Goal: Task Accomplishment & Management: Use online tool/utility

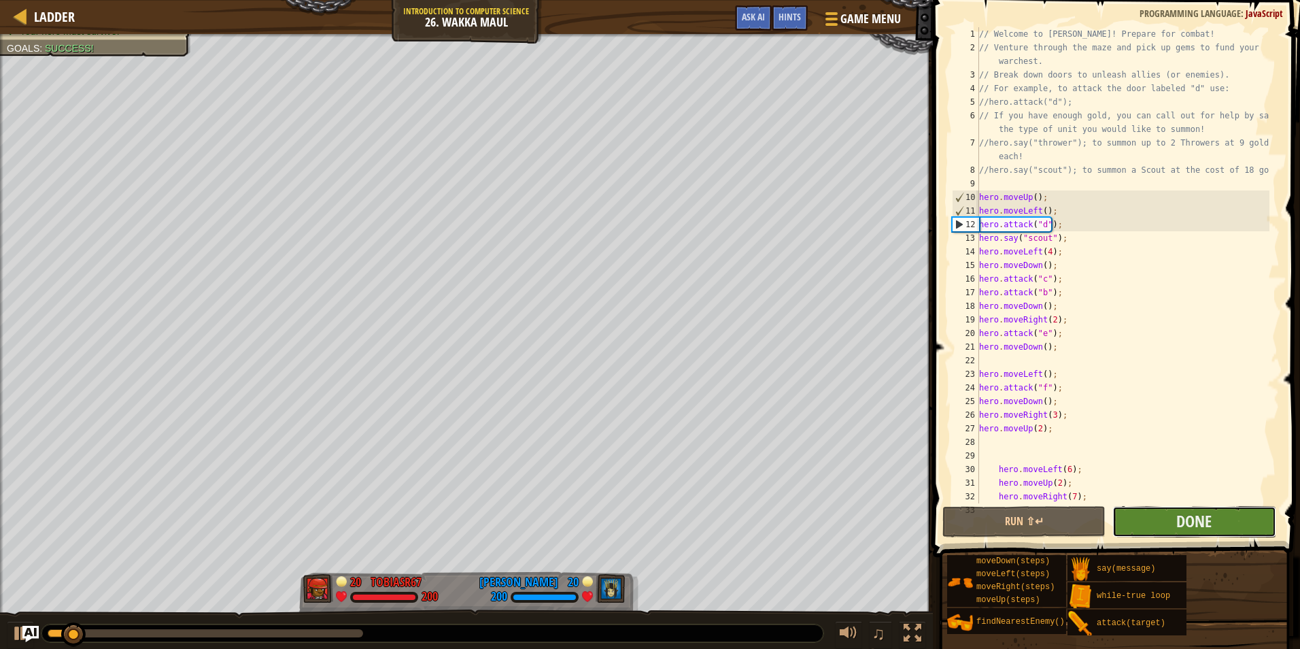
click at [1175, 522] on button "Done" at bounding box center [1194, 521] width 163 height 31
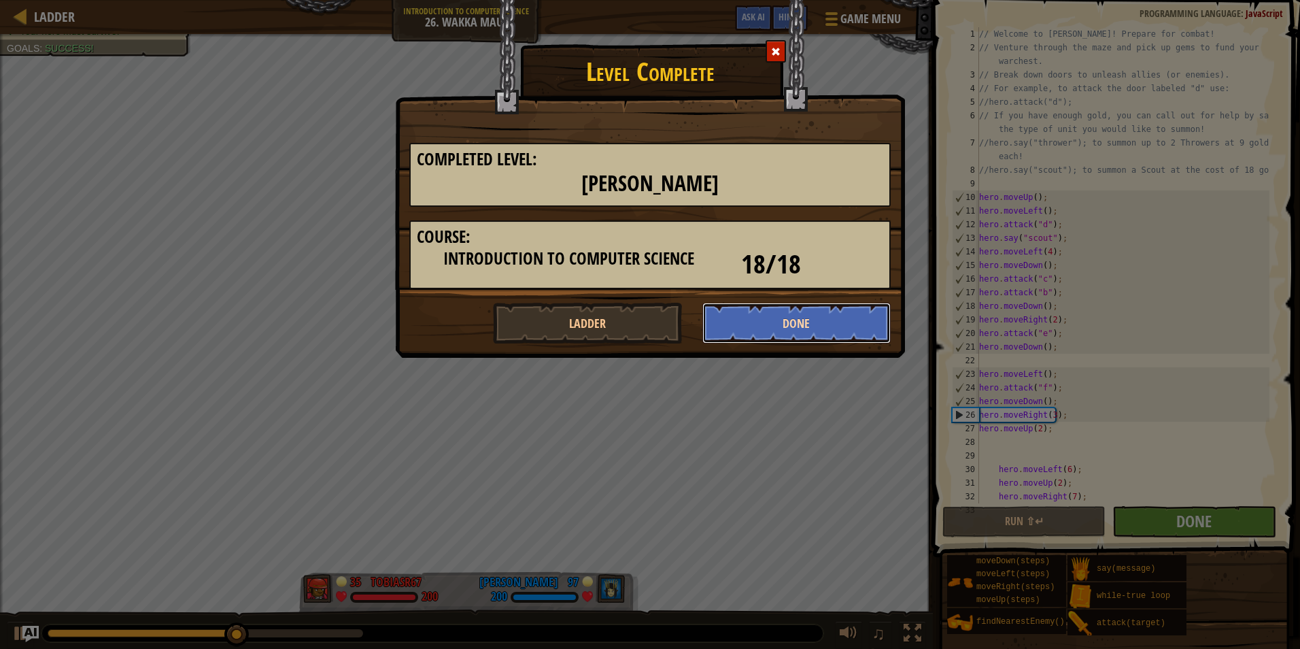
click at [788, 333] on button "Done" at bounding box center [797, 323] width 189 height 41
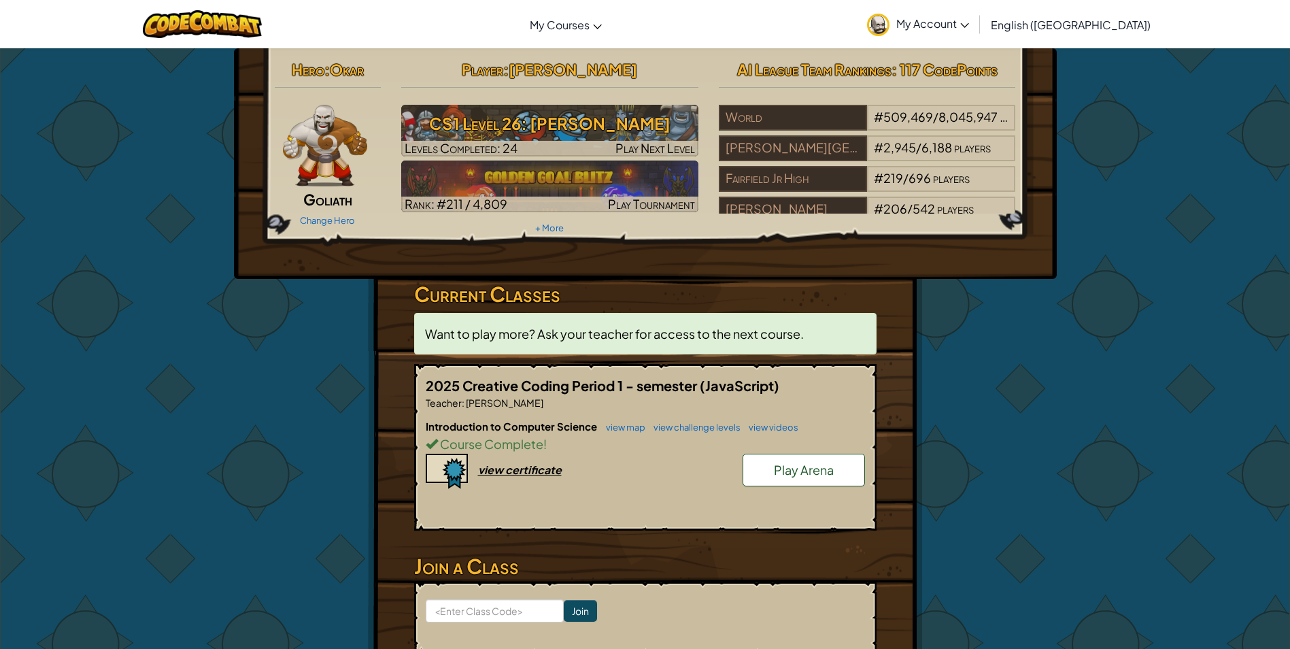
click at [794, 467] on span "Play Arena" at bounding box center [804, 470] width 60 height 16
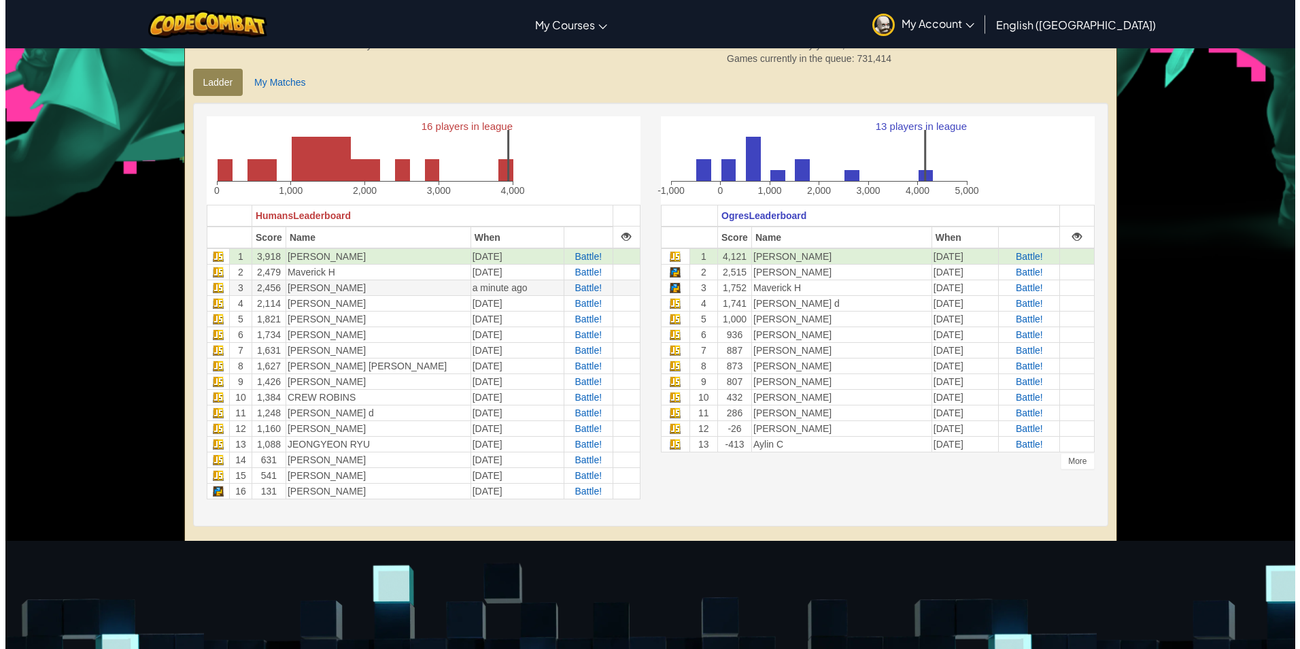
scroll to position [204, 0]
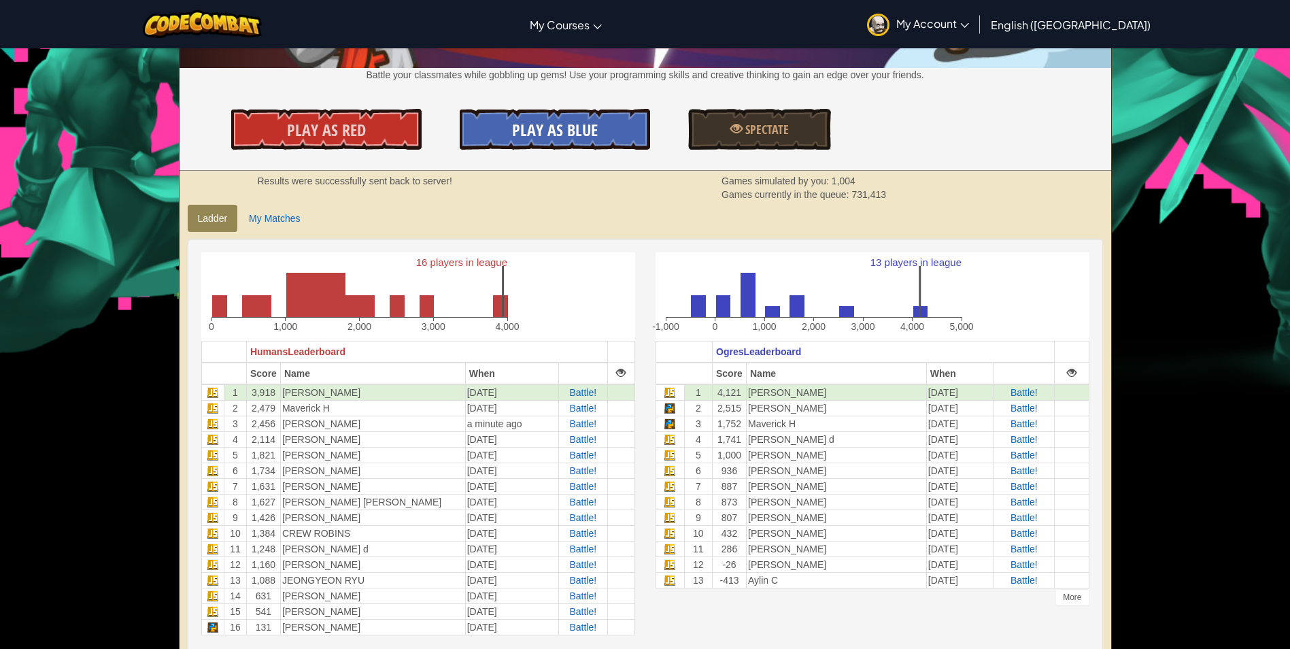
click at [550, 138] on span "Play As Blue" at bounding box center [555, 130] width 86 height 22
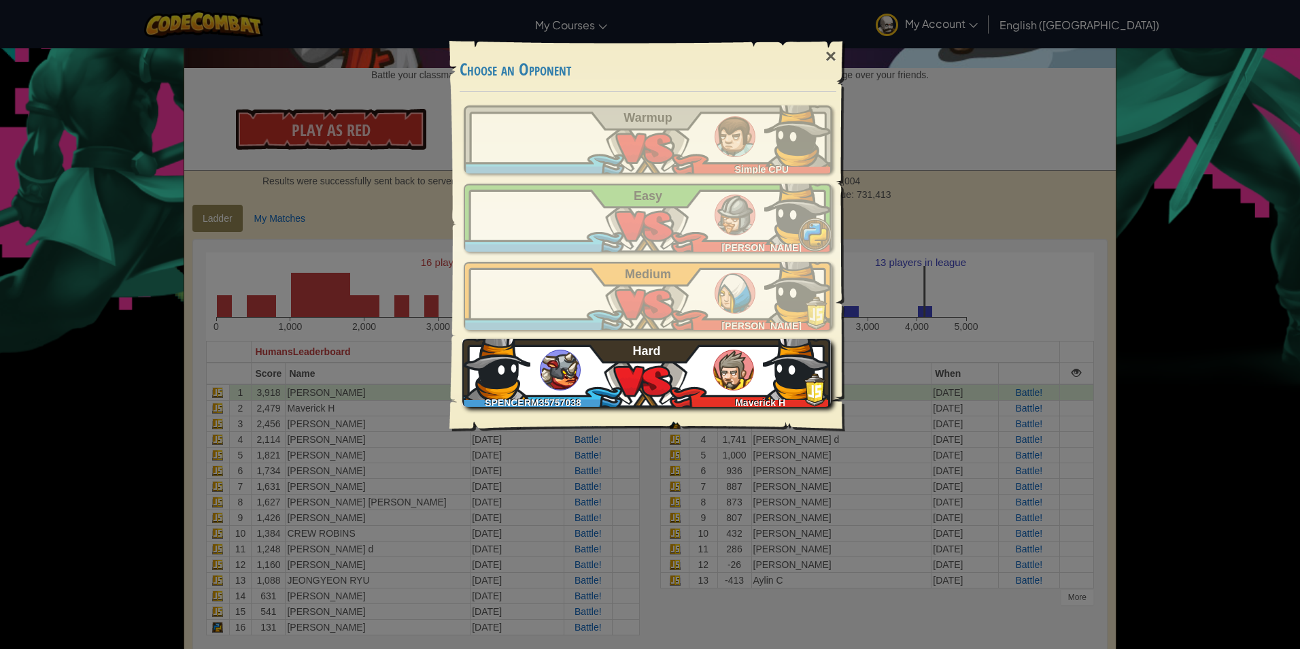
click at [656, 356] on span "Hard" at bounding box center [647, 351] width 28 height 14
